Goal: Find specific page/section: Find specific page/section

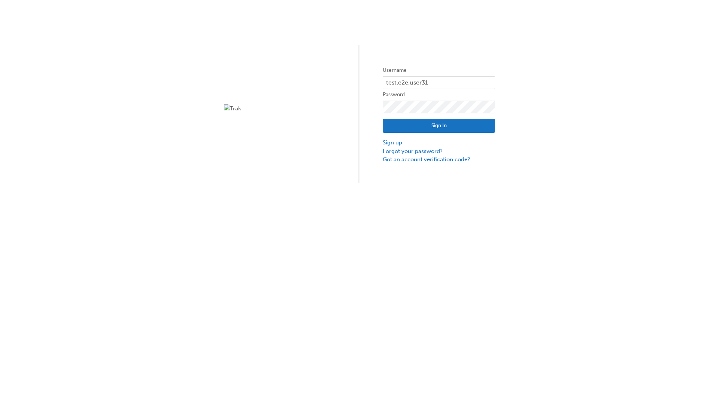
type input "test.e2e.user31"
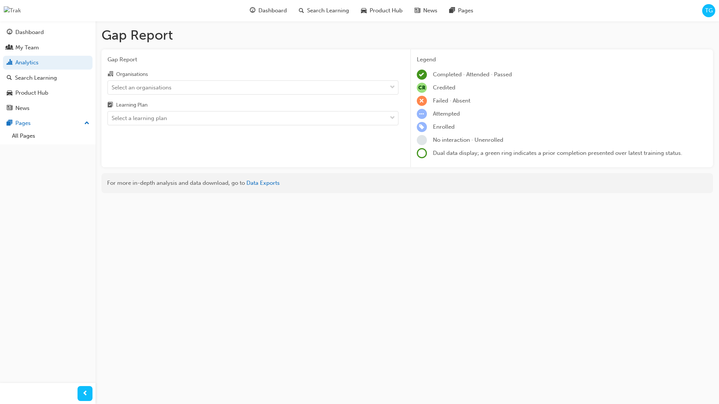
click at [112, 87] on input "Organisations Select an organisations" at bounding box center [112, 87] width 1 height 6
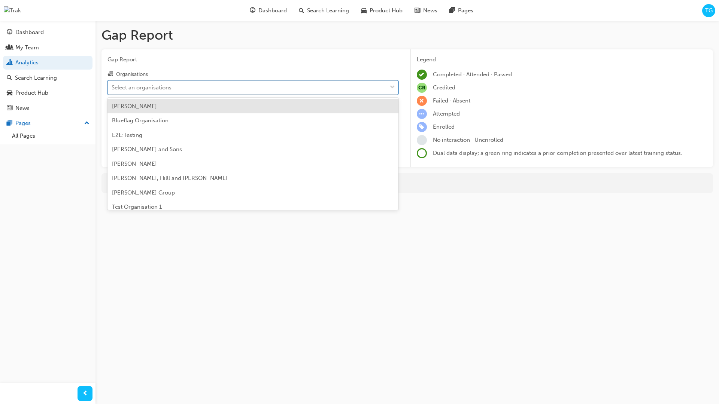
click at [112, 118] on input "Learning Plan Select a learning plan" at bounding box center [112, 118] width 1 height 6
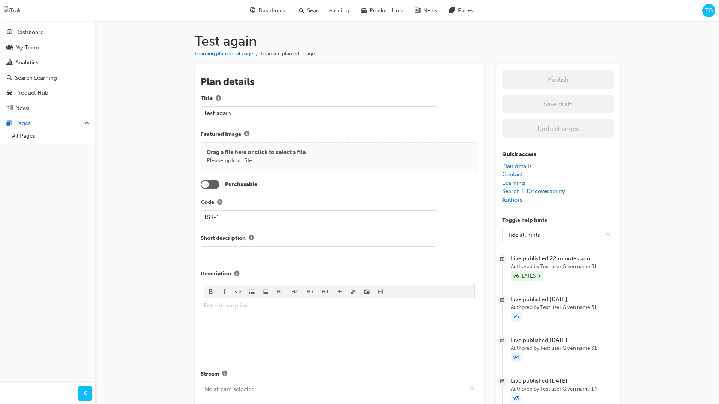
scroll to position [793, 0]
